Goal: Information Seeking & Learning: Learn about a topic

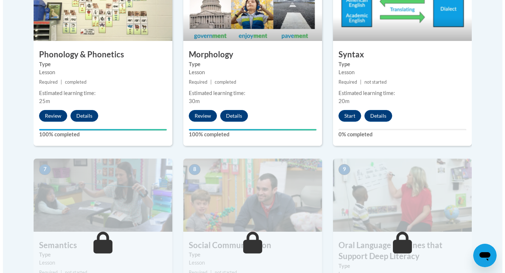
scroll to position [502, 0]
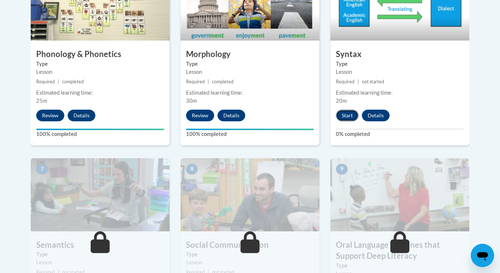
click at [354, 111] on button "Start" at bounding box center [347, 116] width 23 height 12
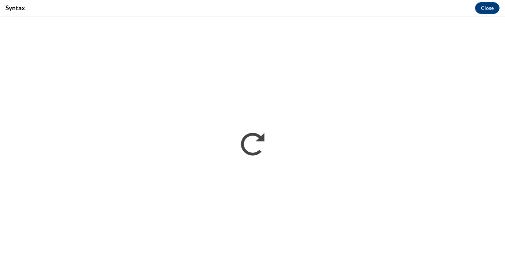
scroll to position [0, 0]
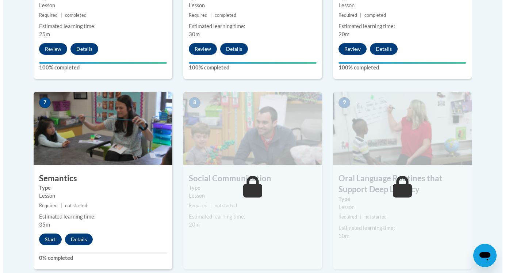
scroll to position [573, 0]
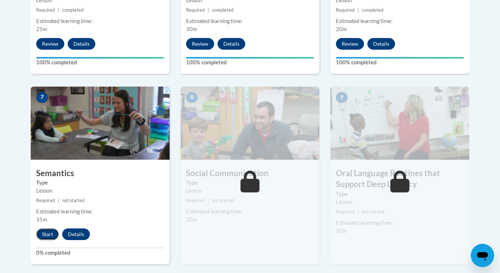
click at [53, 232] on button "Start" at bounding box center [47, 234] width 23 height 12
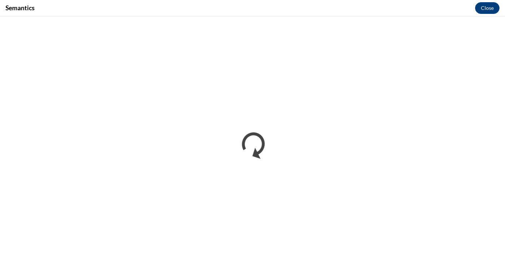
scroll to position [0, 0]
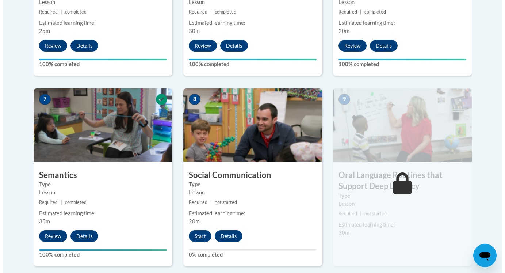
scroll to position [567, 0]
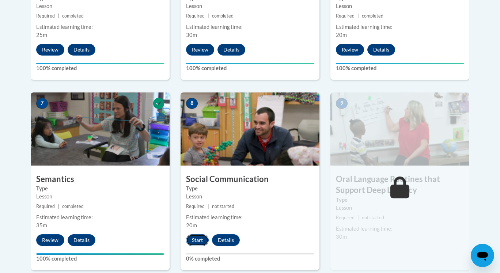
click at [202, 237] on button "Start" at bounding box center [197, 240] width 23 height 12
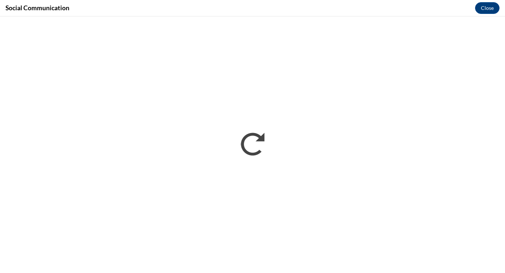
scroll to position [0, 0]
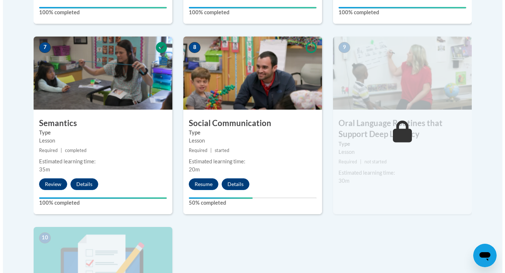
scroll to position [624, 0]
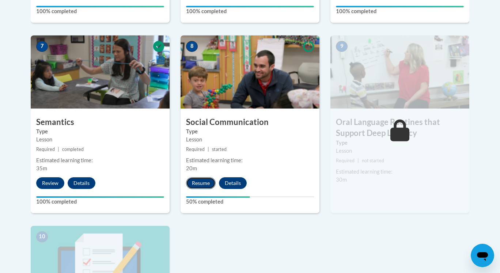
click at [203, 185] on button "Resume" at bounding box center [201, 183] width 30 height 12
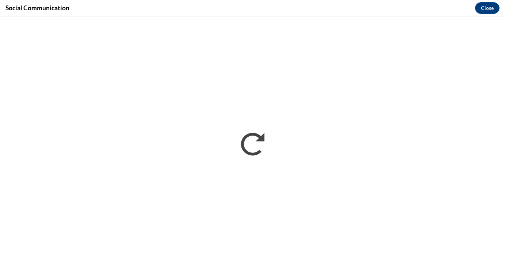
scroll to position [0, 0]
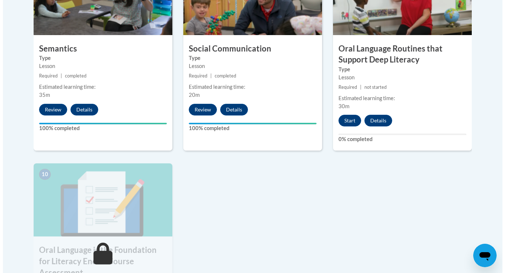
scroll to position [698, 0]
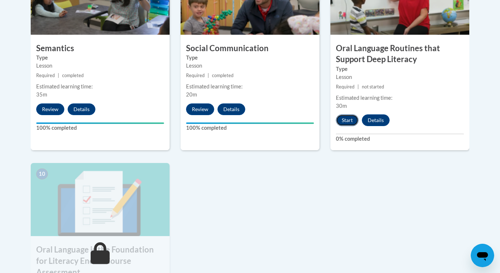
click at [350, 118] on button "Start" at bounding box center [347, 120] width 23 height 12
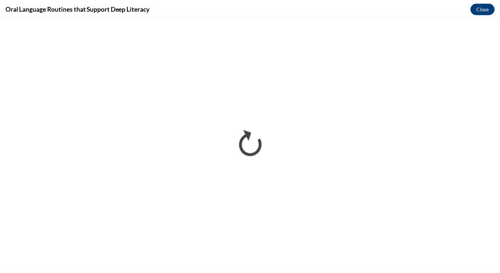
scroll to position [0, 0]
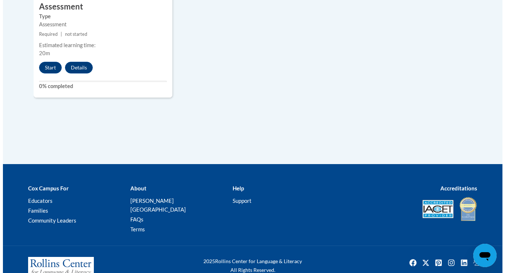
scroll to position [883, 0]
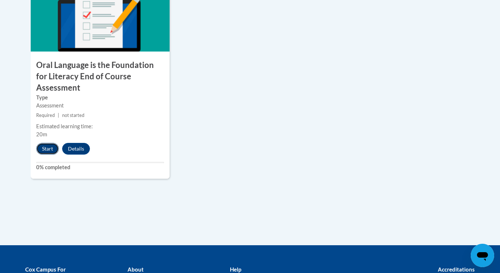
click at [47, 143] on button "Start" at bounding box center [47, 149] width 23 height 12
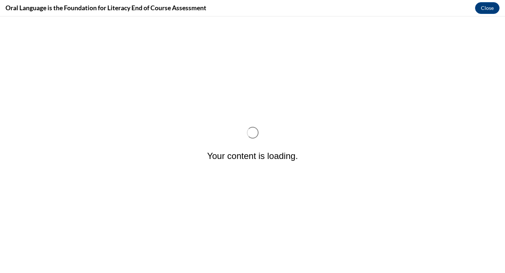
scroll to position [0, 0]
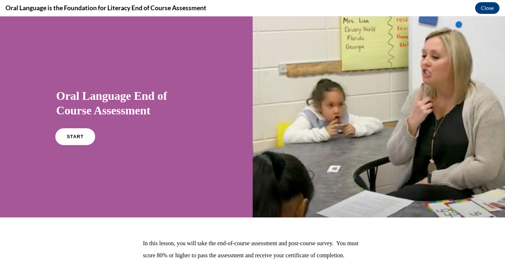
click at [75, 133] on link "START" at bounding box center [75, 136] width 40 height 17
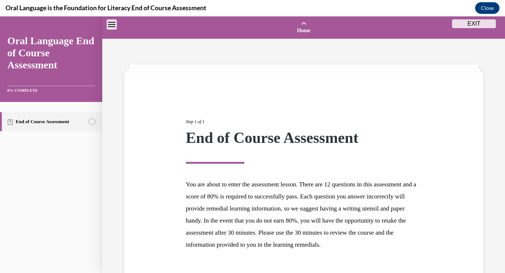
scroll to position [23, 0]
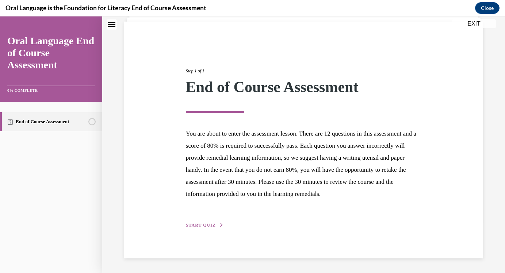
click at [207, 227] on span "START QUIZ" at bounding box center [201, 224] width 30 height 5
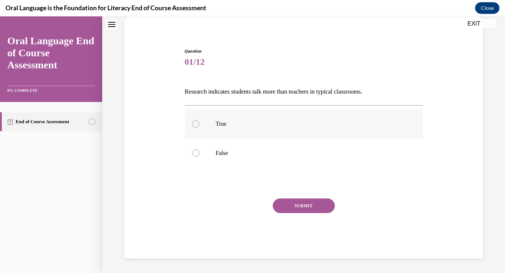
click at [214, 123] on label "True" at bounding box center [304, 123] width 238 height 29
click at [199, 123] on input "True" at bounding box center [195, 123] width 7 height 7
radio input "true"
click at [279, 202] on button "SUBMIT" at bounding box center [304, 205] width 62 height 15
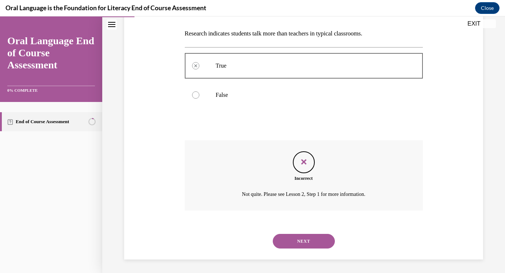
scroll to position [113, 0]
click at [287, 238] on button "NEXT" at bounding box center [304, 240] width 62 height 15
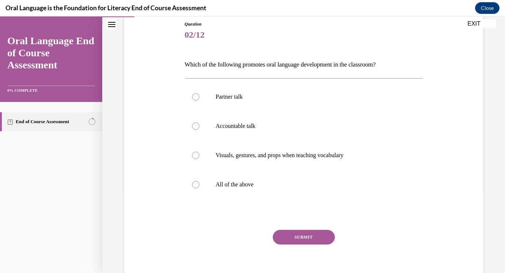
scroll to position [81, 0]
click at [274, 182] on p "All of the above" at bounding box center [310, 183] width 189 height 7
click at [199, 182] on input "All of the above" at bounding box center [195, 183] width 7 height 7
radio input "true"
click at [287, 228] on div "Question 02/12 Which of the following promotes oral language development in the…" at bounding box center [304, 154] width 238 height 269
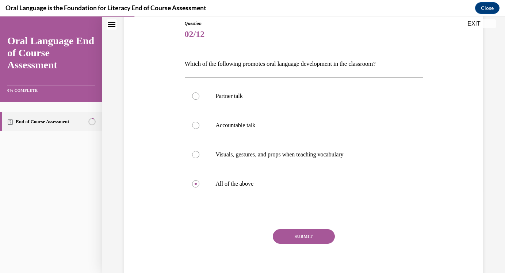
click at [292, 241] on button "SUBMIT" at bounding box center [304, 236] width 62 height 15
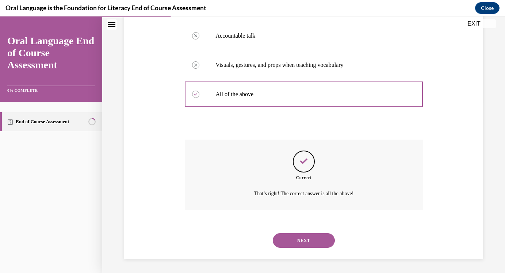
scroll to position [171, 0]
click at [302, 245] on button "NEXT" at bounding box center [304, 240] width 62 height 15
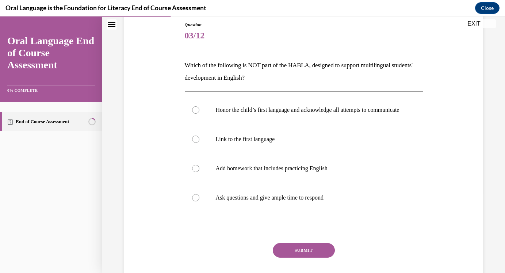
scroll to position [80, 0]
click at [239, 142] on p "Link to the first language" at bounding box center [310, 138] width 189 height 7
click at [199, 142] on input "Link to the first language" at bounding box center [195, 138] width 7 height 7
radio input "true"
click at [301, 181] on label "Add homework that includes practicing English" at bounding box center [304, 167] width 238 height 29
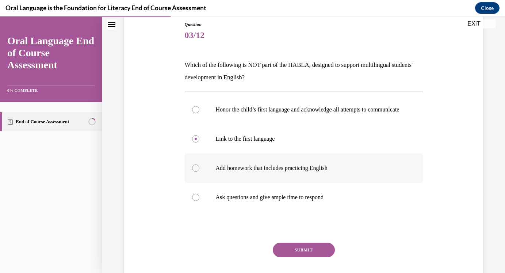
click at [199, 172] on input "Add homework that includes practicing English" at bounding box center [195, 167] width 7 height 7
radio input "true"
click at [303, 257] on button "SUBMIT" at bounding box center [304, 250] width 62 height 15
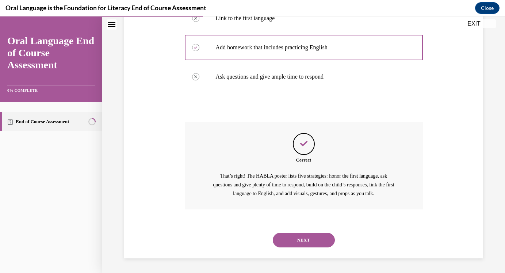
scroll to position [208, 0]
click at [306, 242] on button "NEXT" at bounding box center [304, 240] width 62 height 15
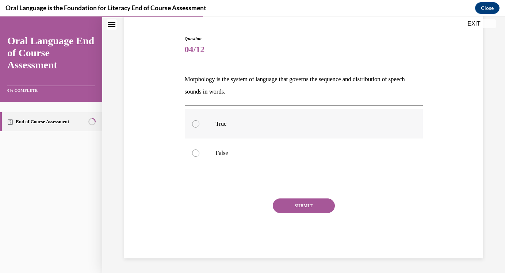
click at [278, 133] on label "True" at bounding box center [304, 123] width 238 height 29
click at [199, 127] on input "True" at bounding box center [195, 123] width 7 height 7
radio input "true"
click at [294, 205] on button "SUBMIT" at bounding box center [304, 205] width 62 height 15
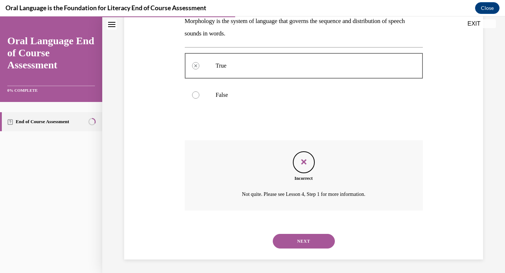
scroll to position [125, 0]
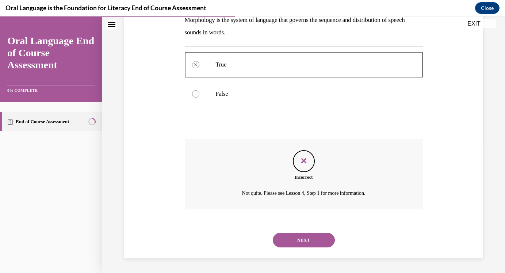
click at [302, 238] on button "NEXT" at bounding box center [304, 240] width 62 height 15
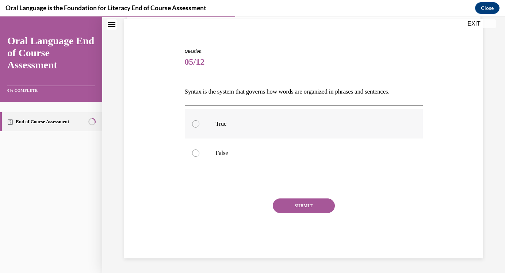
click at [255, 129] on label "True" at bounding box center [304, 123] width 238 height 29
click at [199, 127] on input "True" at bounding box center [195, 123] width 7 height 7
radio input "true"
click at [295, 207] on button "SUBMIT" at bounding box center [304, 205] width 62 height 15
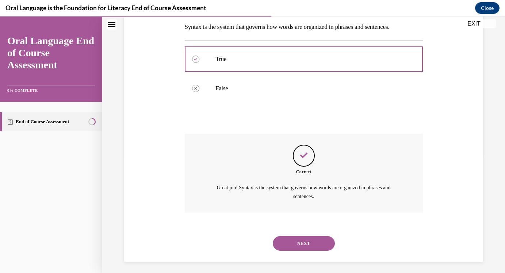
scroll to position [121, 0]
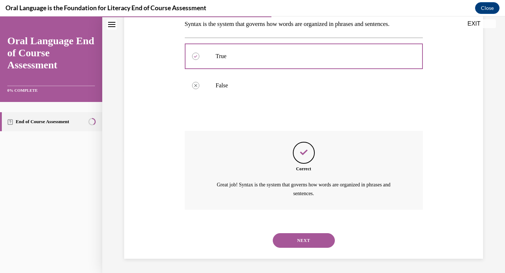
click at [299, 239] on button "NEXT" at bounding box center [304, 240] width 62 height 15
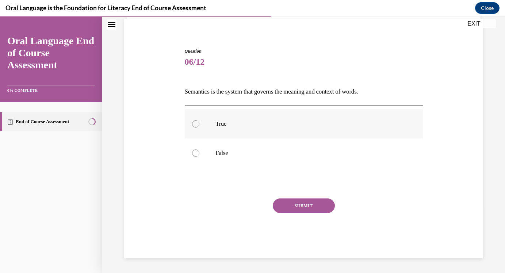
click at [248, 136] on label "True" at bounding box center [304, 123] width 238 height 29
click at [199, 127] on input "True" at bounding box center [195, 123] width 7 height 7
radio input "true"
click at [281, 200] on button "SUBMIT" at bounding box center [304, 205] width 62 height 15
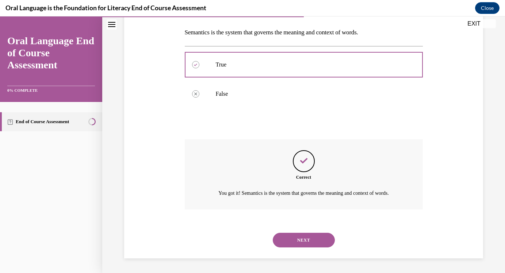
click at [290, 239] on button "NEXT" at bounding box center [304, 240] width 62 height 15
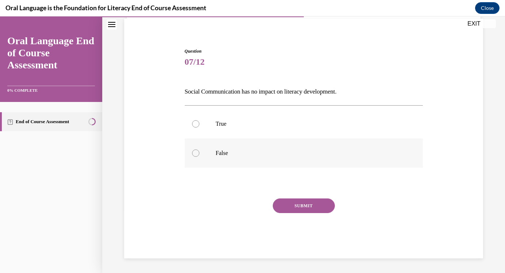
click at [271, 161] on label "False" at bounding box center [304, 152] width 238 height 29
click at [199, 157] on input "False" at bounding box center [195, 152] width 7 height 7
radio input "true"
click at [294, 202] on button "SUBMIT" at bounding box center [304, 205] width 62 height 15
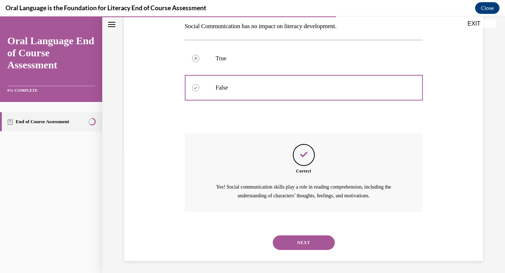
scroll to position [121, 0]
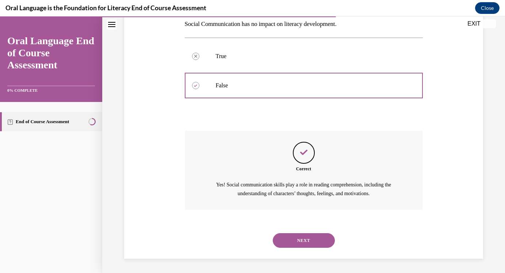
click at [301, 236] on button "NEXT" at bounding box center [304, 240] width 62 height 15
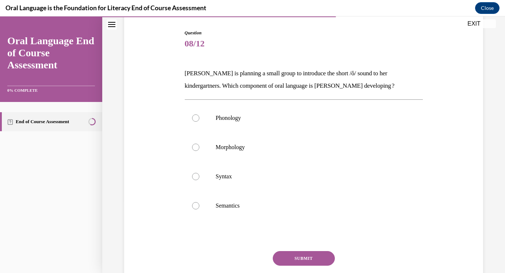
scroll to position [95, 0]
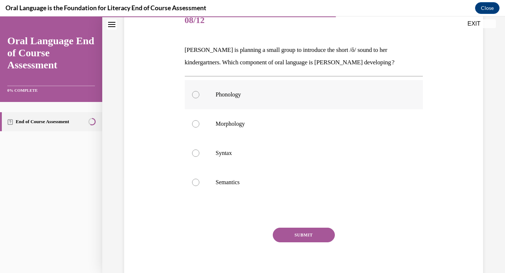
click at [328, 96] on p "Phonology" at bounding box center [310, 94] width 189 height 7
click at [199, 96] on input "Phonology" at bounding box center [195, 94] width 7 height 7
radio input "true"
click at [301, 233] on button "SUBMIT" at bounding box center [304, 235] width 62 height 15
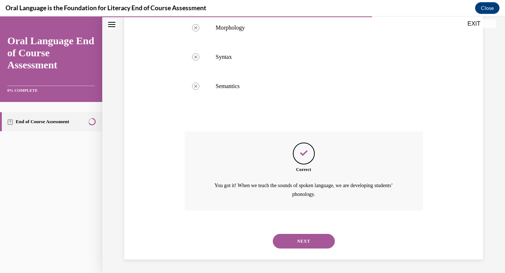
scroll to position [192, 0]
click at [301, 233] on button "NEXT" at bounding box center [304, 240] width 62 height 15
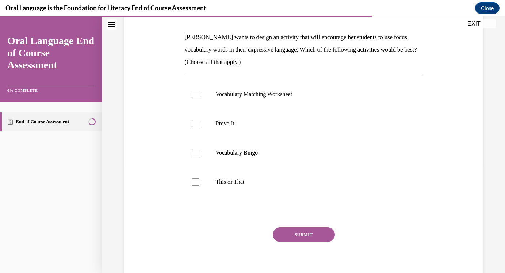
scroll to position [96, 0]
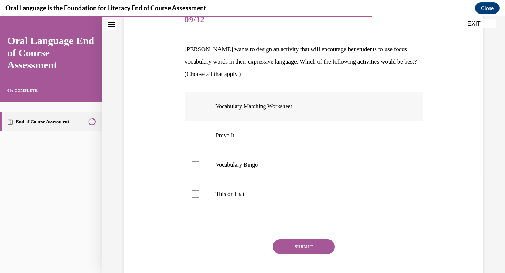
click at [321, 104] on p "Vocabulary Matching Worksheet" at bounding box center [310, 106] width 189 height 7
click at [199, 104] on input "Vocabulary Matching Worksheet" at bounding box center [195, 106] width 7 height 7
checkbox input "true"
click at [290, 174] on label "Vocabulary Bingo" at bounding box center [304, 164] width 238 height 29
click at [199, 168] on input "Vocabulary Bingo" at bounding box center [195, 164] width 7 height 7
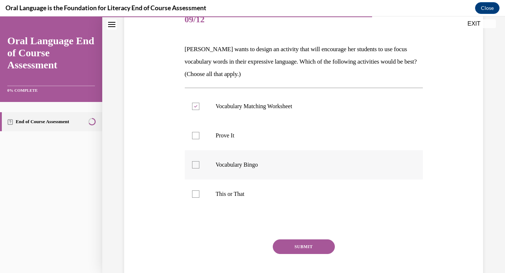
checkbox input "true"
click at [295, 247] on button "SUBMIT" at bounding box center [304, 246] width 62 height 15
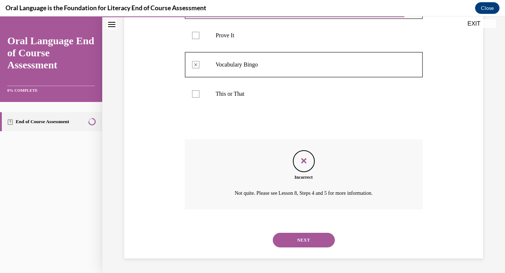
scroll to position [195, 0]
click at [295, 247] on button "NEXT" at bounding box center [304, 240] width 62 height 15
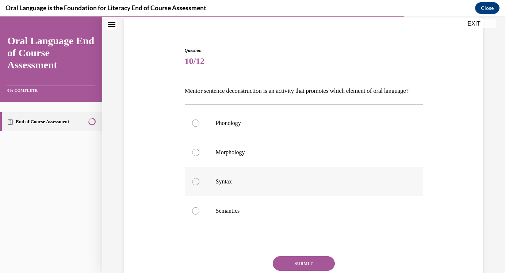
scroll to position [74, 0]
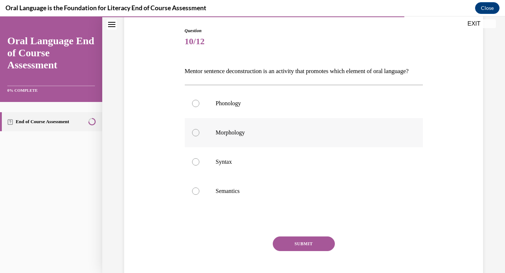
click at [319, 136] on p "Morphology" at bounding box center [310, 132] width 189 height 7
click at [199, 136] on input "Morphology" at bounding box center [195, 132] width 7 height 7
radio input "true"
click at [300, 251] on button "SUBMIT" at bounding box center [304, 243] width 62 height 15
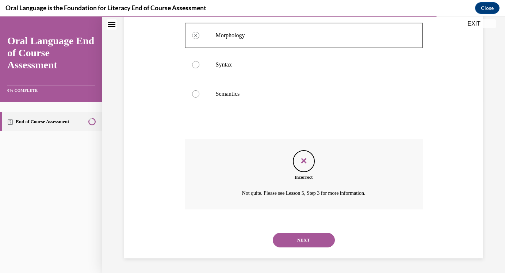
scroll to position [184, 0]
click at [305, 238] on button "NEXT" at bounding box center [304, 240] width 62 height 15
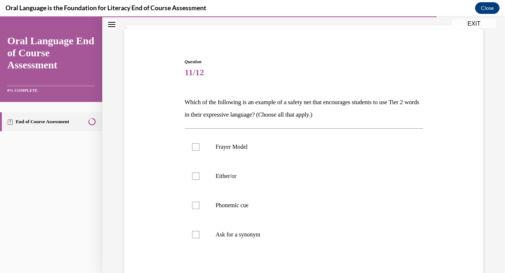
scroll to position [65, 0]
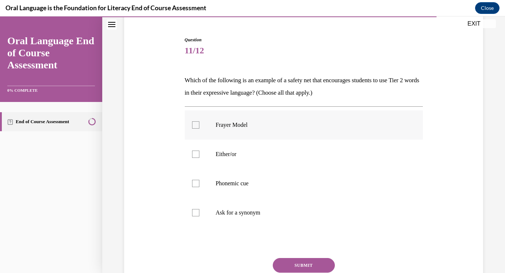
click at [325, 137] on label "Frayer Model" at bounding box center [304, 124] width 238 height 29
click at [199, 129] on input "Frayer Model" at bounding box center [195, 124] width 7 height 7
checkbox input "true"
click at [317, 161] on label "Either/or" at bounding box center [304, 154] width 238 height 29
click at [199, 158] on input "Either/or" at bounding box center [195, 154] width 7 height 7
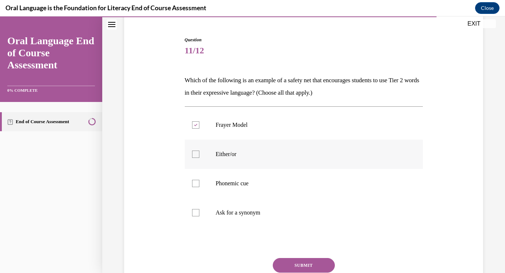
checkbox input "true"
click at [313, 187] on p "Phonemic cue" at bounding box center [310, 183] width 189 height 7
click at [199, 187] on input "Phonemic cue" at bounding box center [195, 183] width 7 height 7
checkbox input "true"
click at [306, 207] on label "Ask for a synonym" at bounding box center [304, 212] width 238 height 29
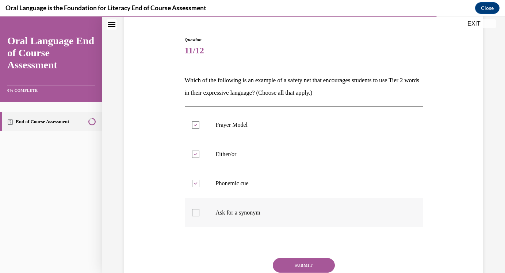
click at [199, 209] on input "Ask for a synonym" at bounding box center [195, 212] width 7 height 7
checkbox input "true"
click at [302, 261] on button "SUBMIT" at bounding box center [304, 265] width 62 height 15
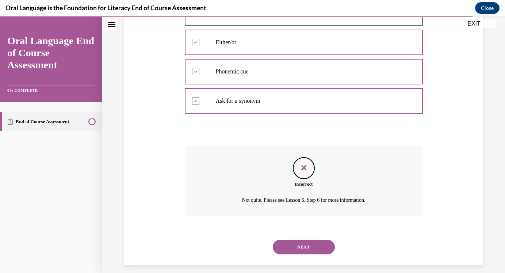
click at [310, 248] on button "NEXT" at bounding box center [304, 247] width 62 height 15
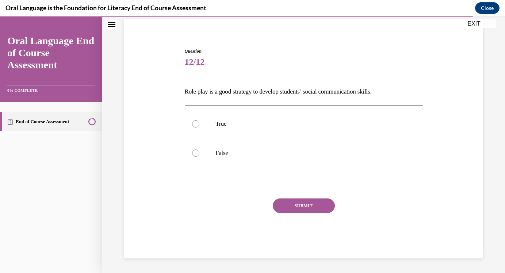
scroll to position [54, 0]
click at [294, 137] on label "True" at bounding box center [304, 123] width 238 height 29
click at [199, 127] on input "True" at bounding box center [195, 123] width 7 height 7
radio input "true"
click at [291, 203] on button "SUBMIT" at bounding box center [304, 205] width 62 height 15
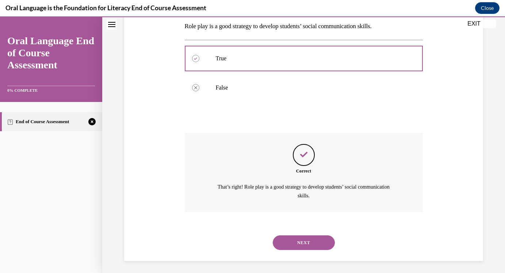
scroll to position [121, 0]
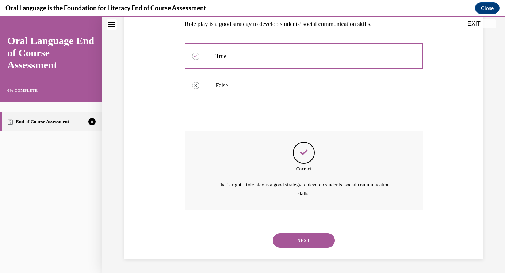
click at [302, 239] on button "NEXT" at bounding box center [304, 240] width 62 height 15
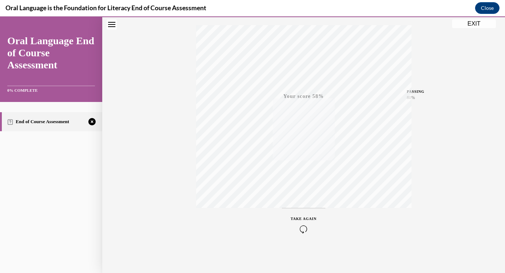
scroll to position [118, 0]
click at [303, 224] on div "TAKE AGAIN" at bounding box center [304, 223] width 26 height 17
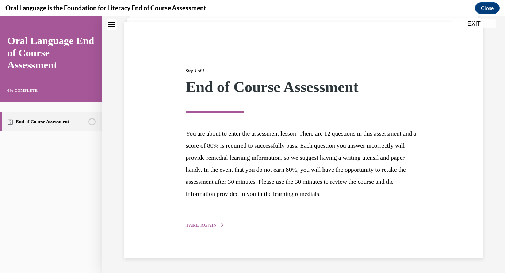
scroll to position [62, 0]
click at [212, 223] on span "TAKE AGAIN" at bounding box center [201, 224] width 31 height 5
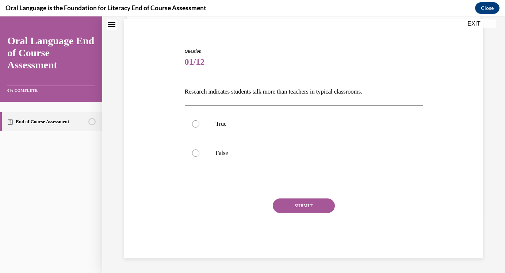
scroll to position [54, 0]
click at [229, 148] on label "False" at bounding box center [304, 152] width 238 height 29
click at [199, 149] on input "False" at bounding box center [195, 152] width 7 height 7
radio input "true"
click at [281, 201] on button "SUBMIT" at bounding box center [304, 205] width 62 height 15
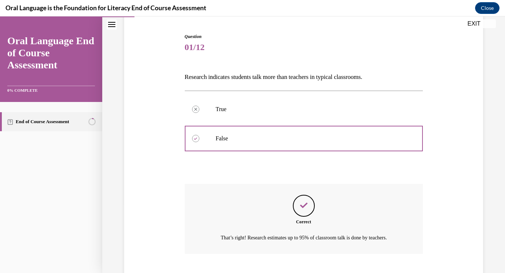
scroll to position [113, 0]
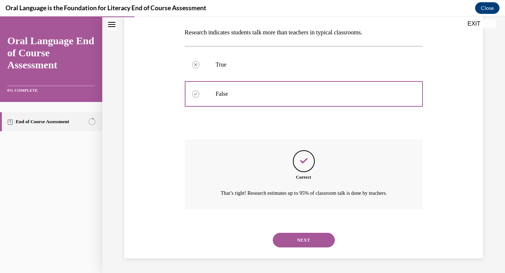
click at [301, 240] on button "NEXT" at bounding box center [304, 240] width 62 height 15
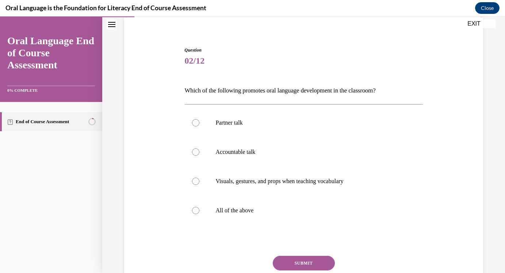
scroll to position [62, 0]
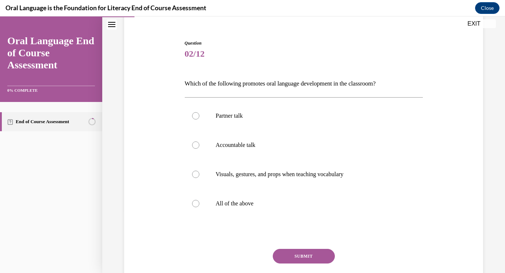
click at [306, 221] on div "Partner talk  Accountable talk Visuals, gestures, and props when teaching vocab…" at bounding box center [304, 159] width 238 height 125
click at [315, 208] on label "All of the above" at bounding box center [304, 203] width 238 height 29
click at [199, 207] on input "All of the above" at bounding box center [195, 203] width 7 height 7
radio input "true"
click at [309, 256] on button "SUBMIT" at bounding box center [304, 256] width 62 height 15
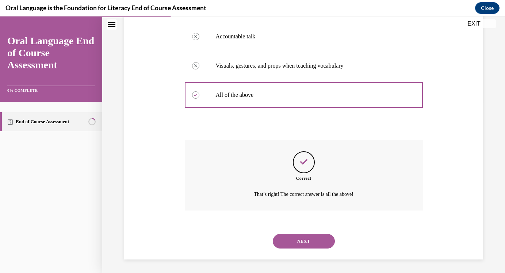
scroll to position [171, 0]
click at [314, 238] on button "NEXT" at bounding box center [304, 240] width 62 height 15
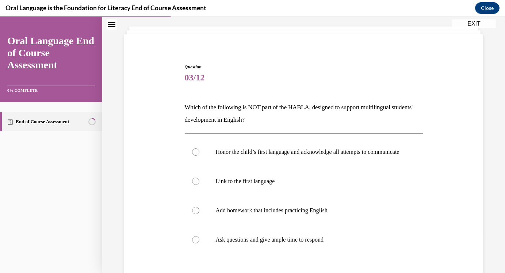
scroll to position [62, 0]
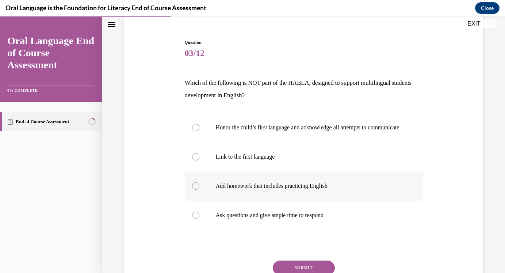
click at [324, 190] on p "Add homework that includes practicing English" at bounding box center [310, 185] width 189 height 7
click at [199, 190] on input "Add homework that includes practicing English" at bounding box center [195, 185] width 7 height 7
radio input "true"
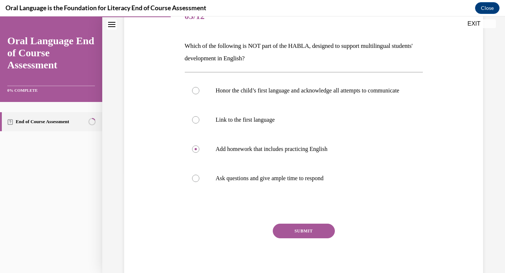
click at [312, 234] on button "SUBMIT" at bounding box center [304, 231] width 62 height 15
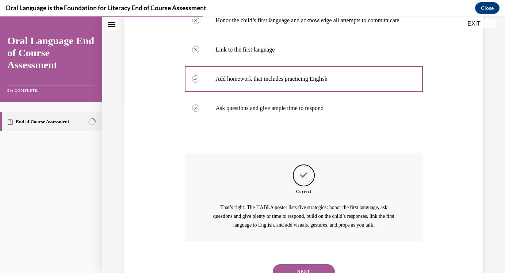
scroll to position [208, 0]
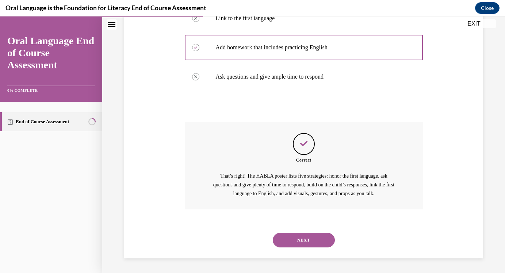
click at [305, 242] on button "NEXT" at bounding box center [304, 240] width 62 height 15
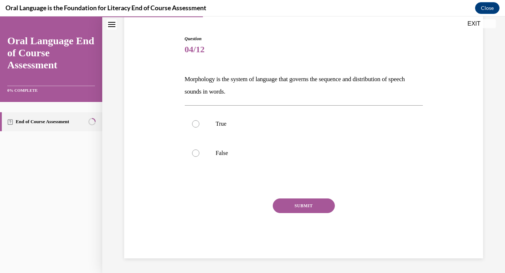
scroll to position [66, 0]
click at [289, 157] on label "False" at bounding box center [304, 152] width 238 height 29
click at [199, 157] on input "False" at bounding box center [195, 152] width 7 height 7
radio input "true"
click at [291, 207] on button "SUBMIT" at bounding box center [304, 205] width 62 height 15
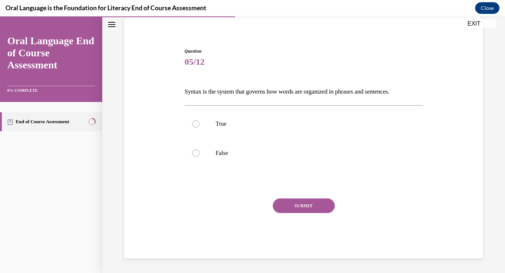
scroll to position [54, 0]
click at [266, 123] on p "True" at bounding box center [310, 123] width 189 height 7
click at [199, 123] on input "True" at bounding box center [195, 123] width 7 height 7
radio input "true"
click at [283, 203] on button "SUBMIT" at bounding box center [304, 205] width 62 height 15
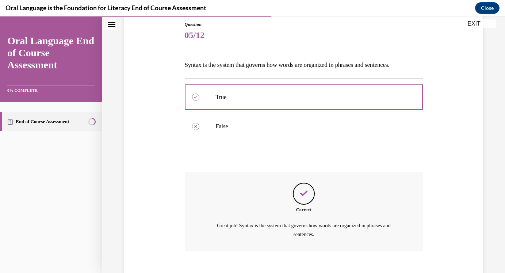
scroll to position [121, 0]
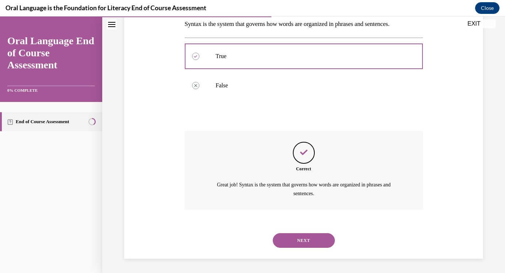
click at [298, 240] on button "NEXT" at bounding box center [304, 240] width 62 height 15
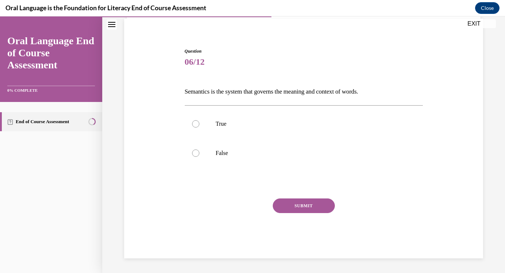
scroll to position [54, 0]
click at [262, 121] on label "True" at bounding box center [304, 123] width 238 height 29
click at [199, 121] on input "True" at bounding box center [195, 123] width 7 height 7
radio input "true"
click at [285, 207] on button "SUBMIT" at bounding box center [304, 205] width 62 height 15
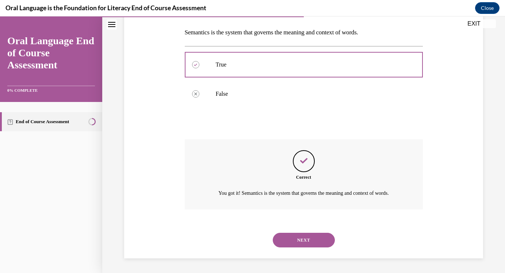
click at [296, 240] on button "NEXT" at bounding box center [304, 240] width 62 height 15
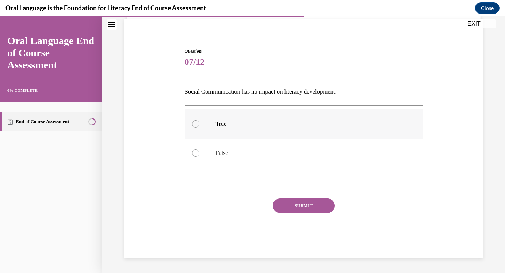
click at [282, 123] on p "True" at bounding box center [310, 123] width 189 height 7
click at [199, 123] on input "True" at bounding box center [195, 123] width 7 height 7
radio input "true"
click at [292, 161] on label "False" at bounding box center [304, 152] width 238 height 29
click at [199, 157] on input "False" at bounding box center [195, 152] width 7 height 7
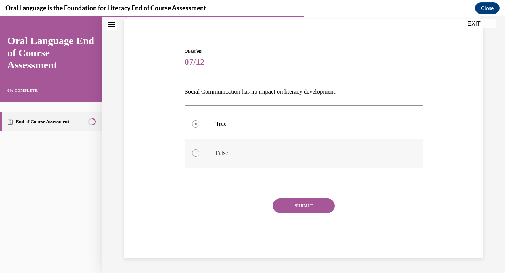
radio input "true"
click at [291, 205] on button "SUBMIT" at bounding box center [304, 205] width 62 height 15
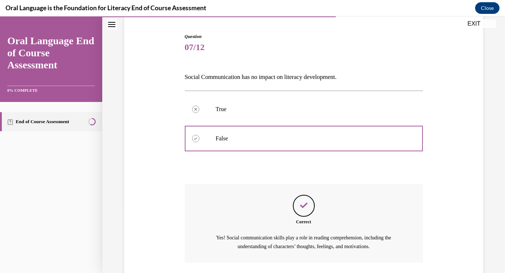
scroll to position [121, 0]
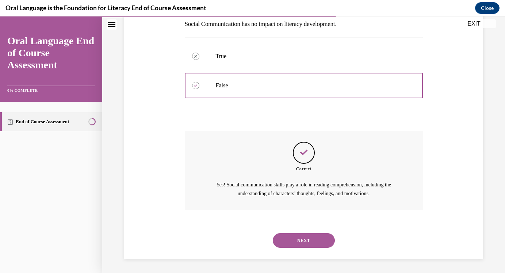
click at [295, 241] on button "NEXT" at bounding box center [304, 240] width 62 height 15
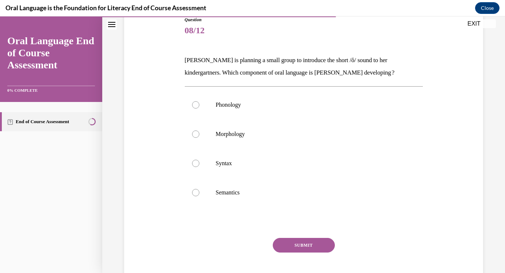
scroll to position [86, 0]
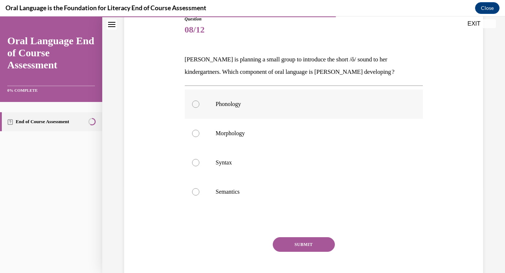
click at [290, 110] on label "Phonology" at bounding box center [304, 103] width 238 height 29
click at [199, 108] on input "Phonology" at bounding box center [195, 103] width 7 height 7
radio input "true"
click at [296, 243] on button "SUBMIT" at bounding box center [304, 244] width 62 height 15
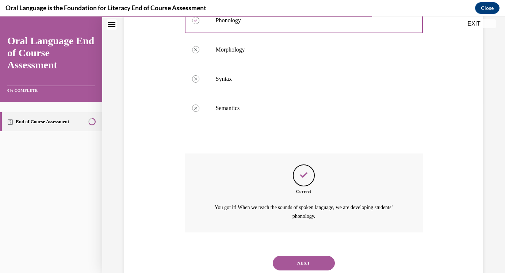
scroll to position [192, 0]
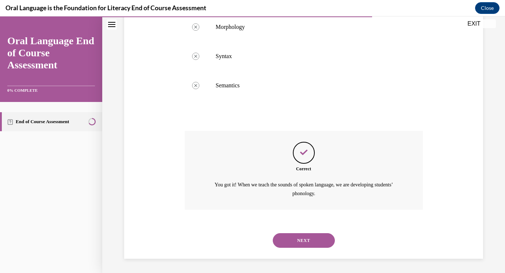
click at [299, 239] on button "NEXT" at bounding box center [304, 240] width 62 height 15
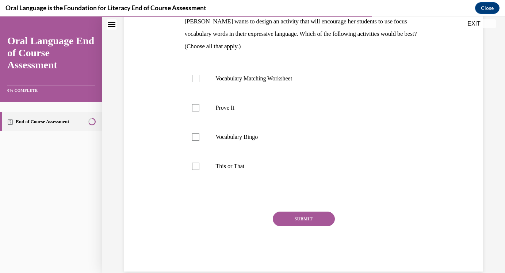
scroll to position [125, 0]
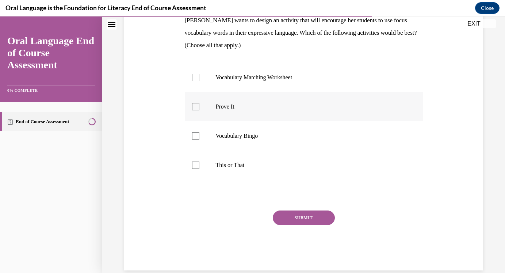
click at [293, 101] on label "Prove It" at bounding box center [304, 106] width 238 height 29
click at [199, 103] on input "Prove It" at bounding box center [195, 106] width 7 height 7
checkbox input "true"
click at [279, 154] on label "This or That" at bounding box center [304, 165] width 238 height 29
click at [199, 161] on input "This or That" at bounding box center [195, 164] width 7 height 7
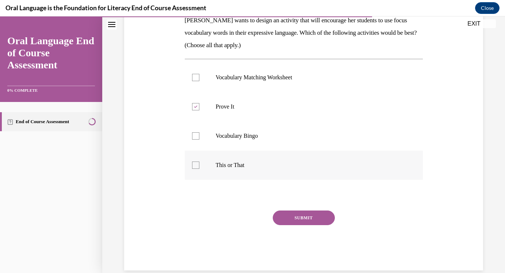
checkbox input "true"
click at [279, 129] on label "Vocabulary Bingo" at bounding box center [304, 135] width 238 height 29
click at [199, 132] on input "Vocabulary Bingo" at bounding box center [195, 135] width 7 height 7
checkbox input "true"
click at [287, 83] on label "Vocabulary Matching Worksheet" at bounding box center [304, 77] width 238 height 29
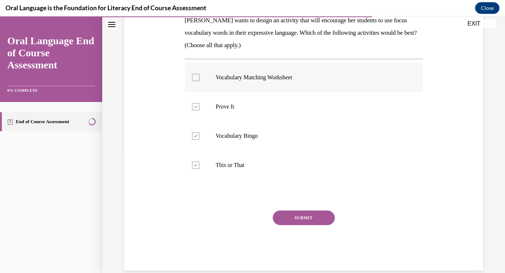
click at [199, 81] on input "Vocabulary Matching Worksheet" at bounding box center [195, 77] width 7 height 7
checkbox input "true"
click at [293, 219] on button "SUBMIT" at bounding box center [304, 217] width 62 height 15
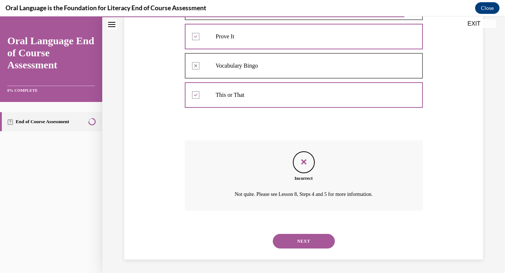
scroll to position [196, 0]
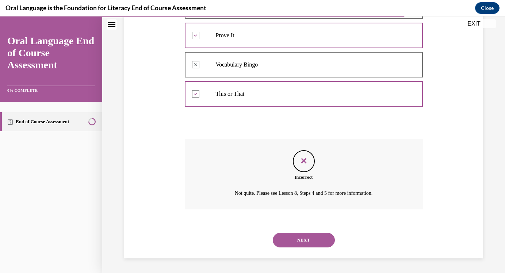
click at [308, 235] on button "NEXT" at bounding box center [304, 240] width 62 height 15
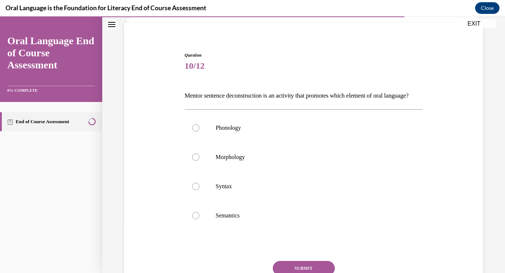
scroll to position [51, 0]
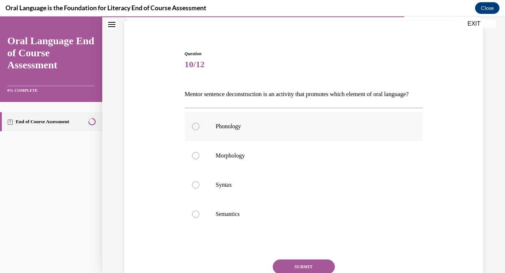
click at [304, 141] on label "Phonology" at bounding box center [304, 126] width 238 height 29
click at [199, 130] on input "Phonology" at bounding box center [195, 126] width 7 height 7
radio input "true"
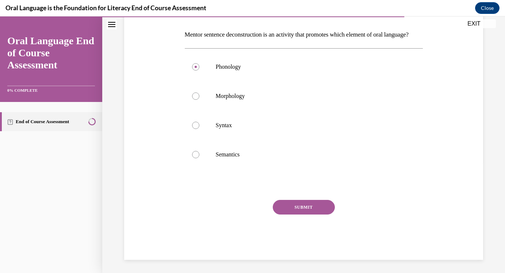
click at [306, 213] on button "SUBMIT" at bounding box center [304, 207] width 62 height 15
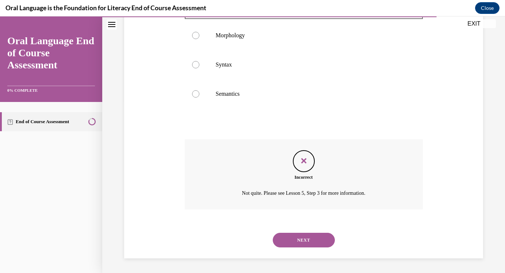
scroll to position [184, 0]
click at [308, 237] on button "NEXT" at bounding box center [304, 240] width 62 height 15
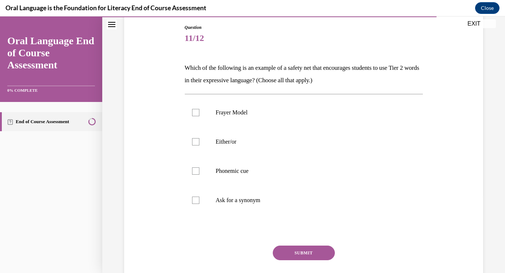
scroll to position [78, 0]
click at [287, 139] on p "Either/or" at bounding box center [310, 141] width 189 height 7
click at [199, 139] on input "Either/or" at bounding box center [195, 141] width 7 height 7
checkbox input "true"
click at [283, 164] on label "Phonemic cue" at bounding box center [304, 170] width 238 height 29
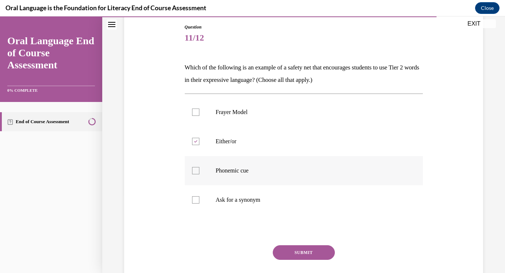
click at [199, 167] on input "Phonemic cue" at bounding box center [195, 170] width 7 height 7
checkbox input "true"
click at [278, 192] on label "Ask for a synonym" at bounding box center [304, 199] width 238 height 29
click at [199, 196] on input "Ask for a synonym" at bounding box center [195, 199] width 7 height 7
checkbox input "true"
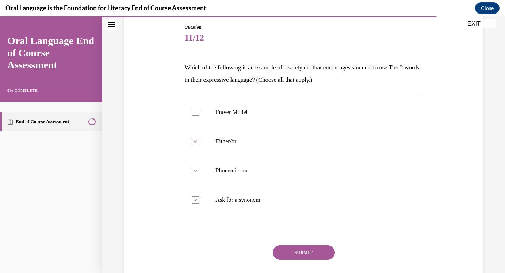
click at [290, 248] on button "SUBMIT" at bounding box center [304, 252] width 62 height 15
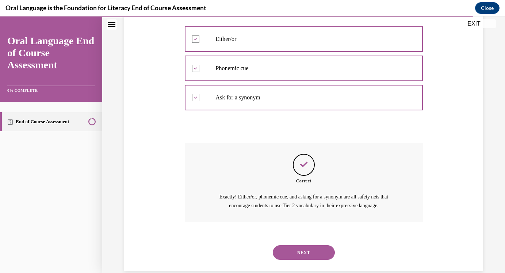
scroll to position [192, 0]
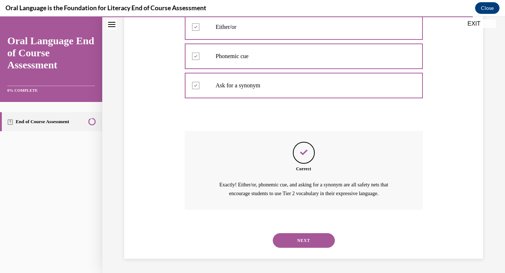
click at [293, 233] on button "NEXT" at bounding box center [304, 240] width 62 height 15
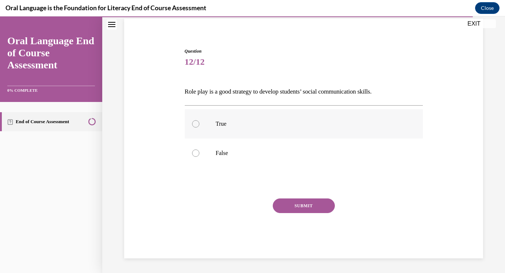
click at [282, 129] on label "True" at bounding box center [304, 123] width 238 height 29
click at [199, 127] on input "True" at bounding box center [195, 123] width 7 height 7
radio input "true"
click at [301, 209] on button "SUBMIT" at bounding box center [304, 205] width 62 height 15
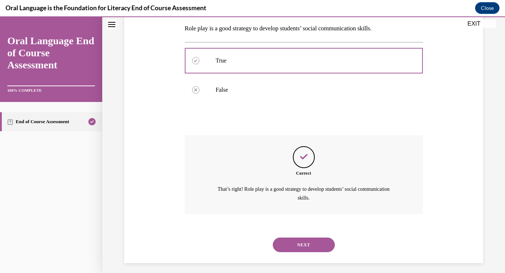
scroll to position [121, 0]
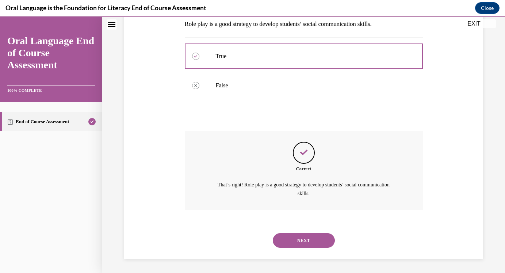
click at [303, 238] on button "NEXT" at bounding box center [304, 240] width 62 height 15
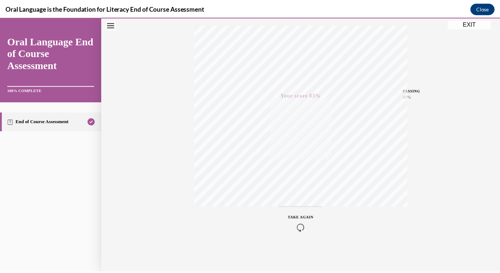
scroll to position [0, 0]
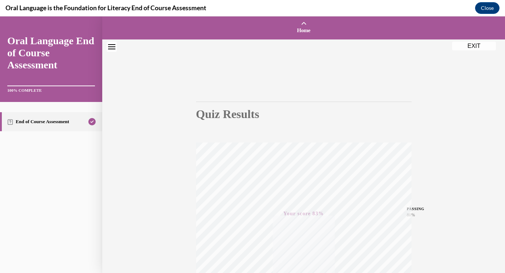
click at [467, 49] on button "EXIT" at bounding box center [474, 46] width 44 height 9
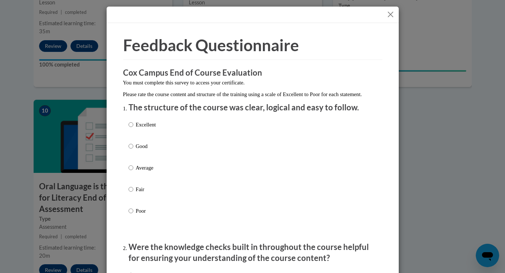
scroll to position [6, 0]
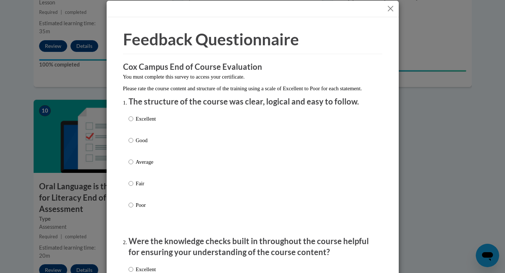
click at [158, 130] on div "Excellent Good Average Fair Poor" at bounding box center [253, 170] width 248 height 119
click at [129, 144] on input "Good" at bounding box center [131, 140] width 5 height 8
radio input "true"
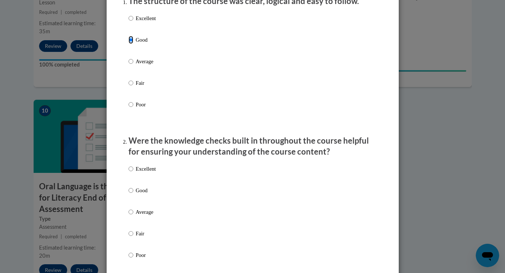
scroll to position [113, 0]
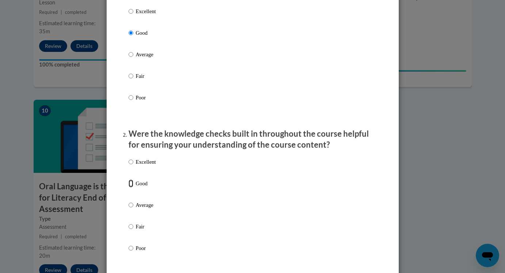
click at [129, 187] on input "Good" at bounding box center [131, 183] width 5 height 8
radio input "true"
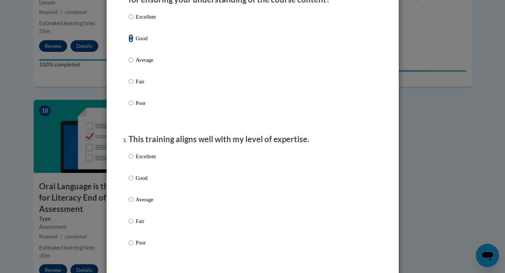
scroll to position [263, 0]
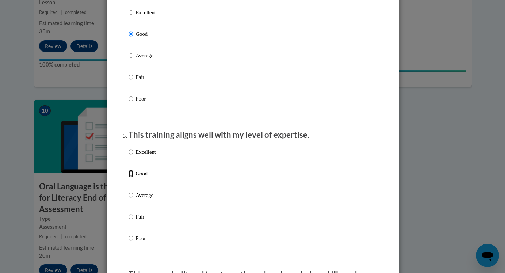
click at [129, 178] on input "Good" at bounding box center [131, 173] width 5 height 8
radio input "true"
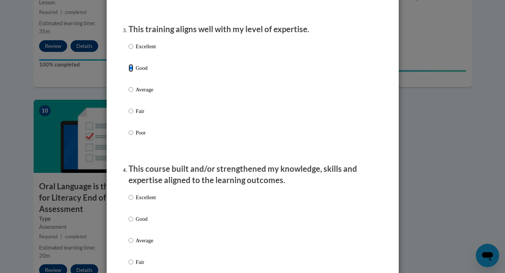
scroll to position [373, 0]
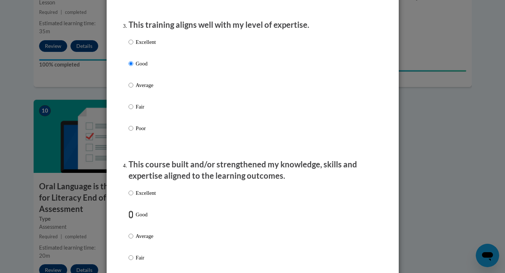
click at [130, 218] on input "Good" at bounding box center [131, 214] width 5 height 8
radio input "true"
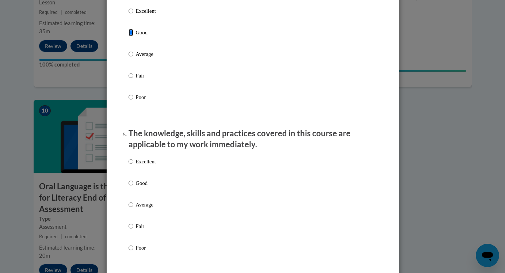
scroll to position [561, 0]
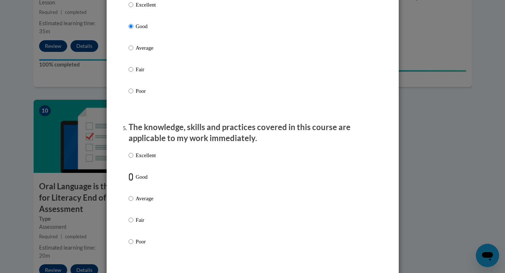
click at [129, 181] on input "Good" at bounding box center [131, 177] width 5 height 8
radio input "true"
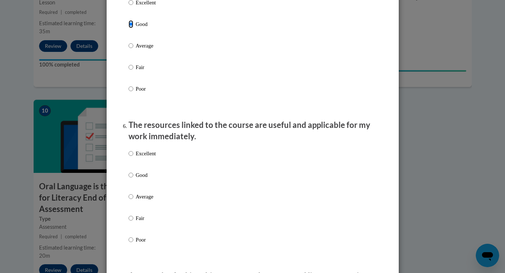
scroll to position [713, 0]
click at [129, 179] on input "Good" at bounding box center [131, 175] width 5 height 8
radio input "true"
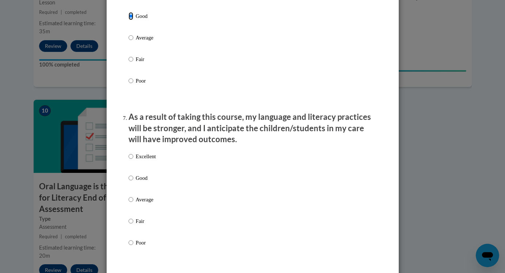
scroll to position [874, 0]
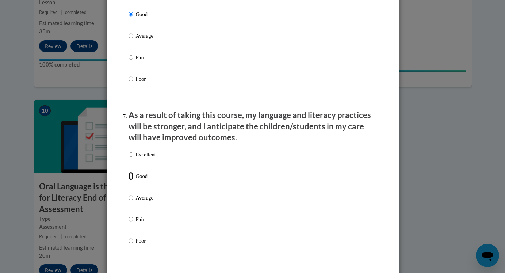
click at [129, 180] on input "Good" at bounding box center [131, 176] width 5 height 8
radio input "true"
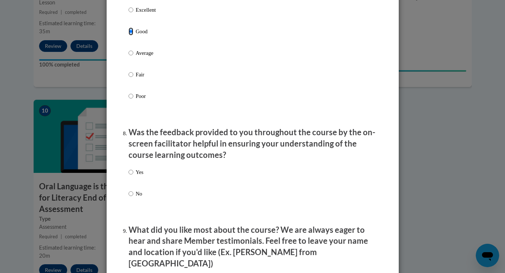
scroll to position [1025, 0]
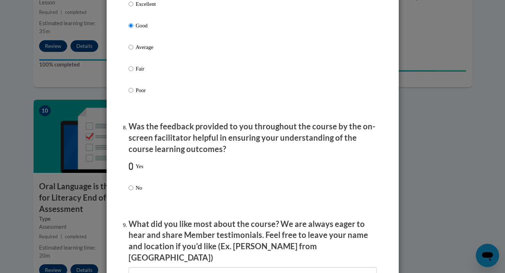
click at [129, 170] on input "Yes" at bounding box center [131, 166] width 5 height 8
radio input "true"
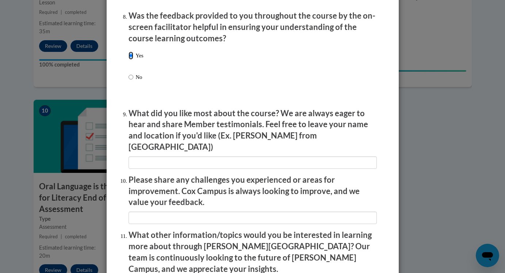
scroll to position [1247, 0]
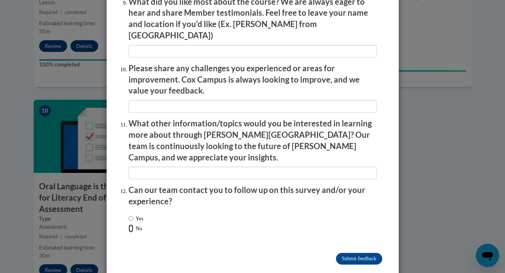
click at [129, 224] on input "No" at bounding box center [131, 228] width 5 height 8
radio input "true"
click at [363, 253] on input "Submit feedback" at bounding box center [359, 259] width 46 height 12
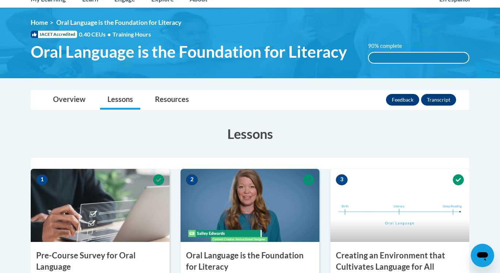
scroll to position [87, 0]
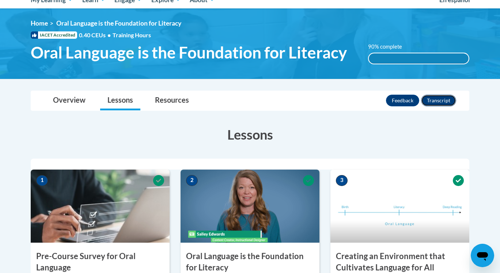
click at [445, 101] on button "Transcript" at bounding box center [438, 101] width 35 height 12
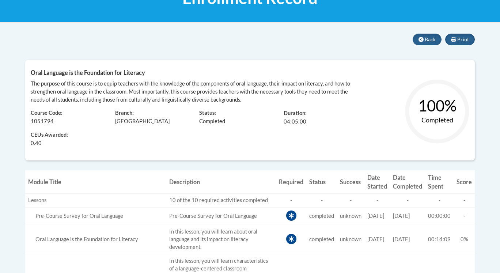
scroll to position [141, 0]
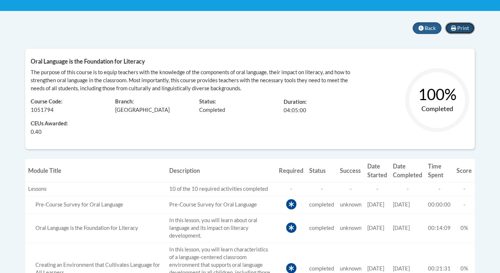
click at [457, 34] on button "Print" at bounding box center [460, 28] width 30 height 12
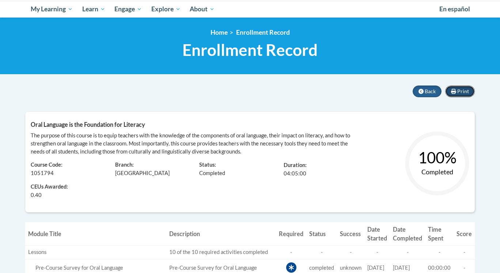
scroll to position [82, 0]
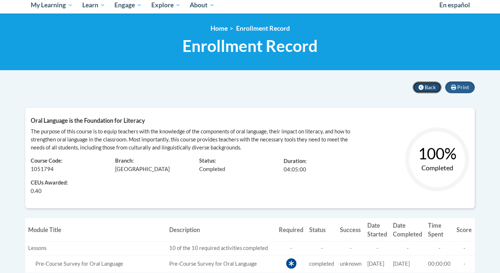
click at [423, 88] on icon at bounding box center [420, 87] width 5 height 5
